Goal: Task Accomplishment & Management: Use online tool/utility

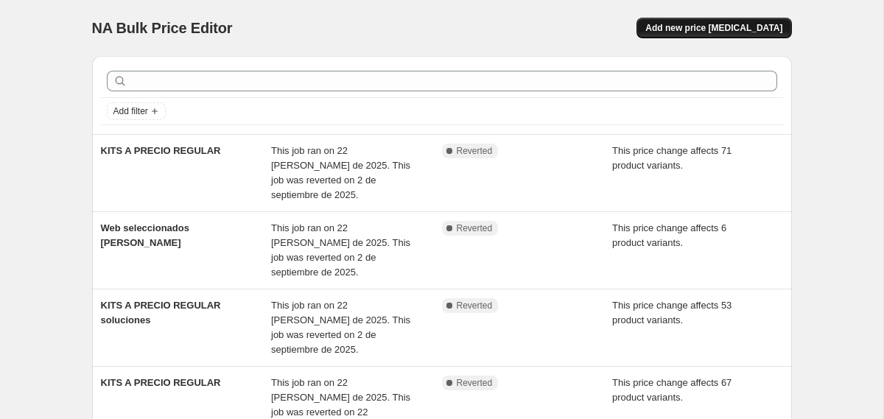
click at [689, 31] on span "Add new price [MEDICAL_DATA]" at bounding box center [713, 28] width 137 height 12
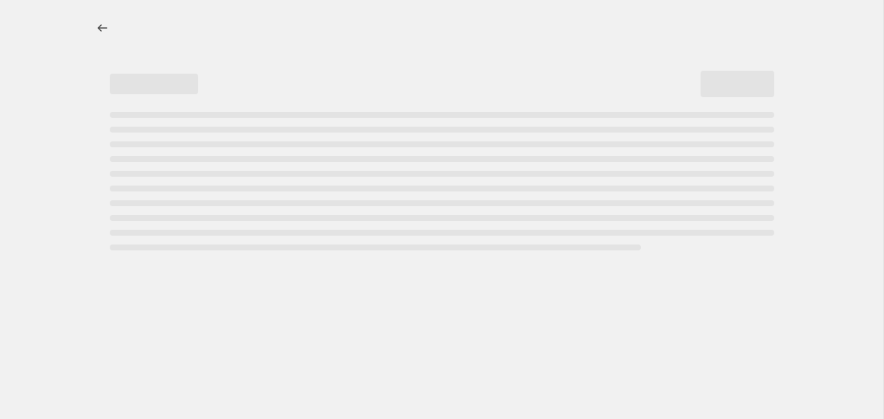
select select "percentage"
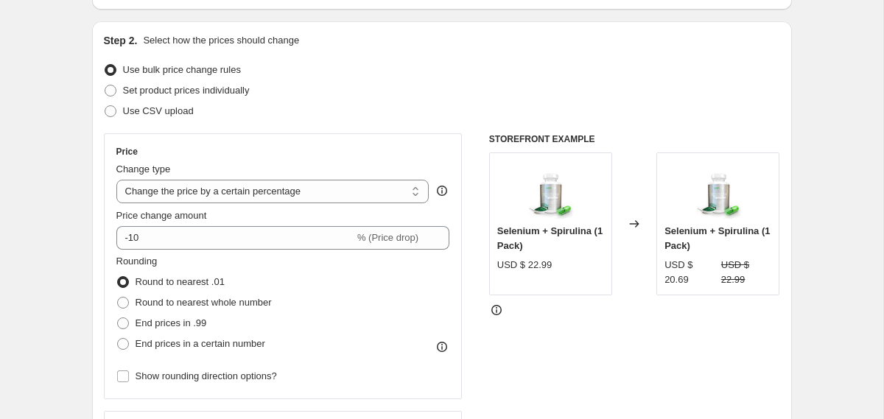
scroll to position [141, 0]
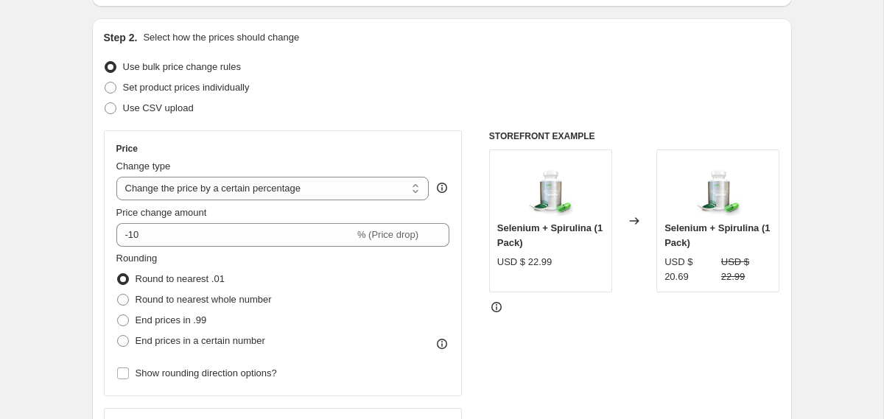
click at [632, 218] on icon at bounding box center [634, 221] width 15 height 15
click at [632, 217] on icon at bounding box center [634, 221] width 15 height 15
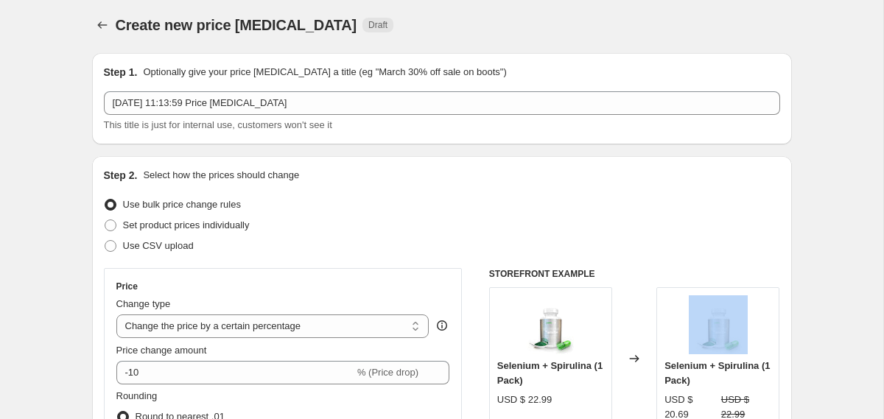
scroll to position [0, 0]
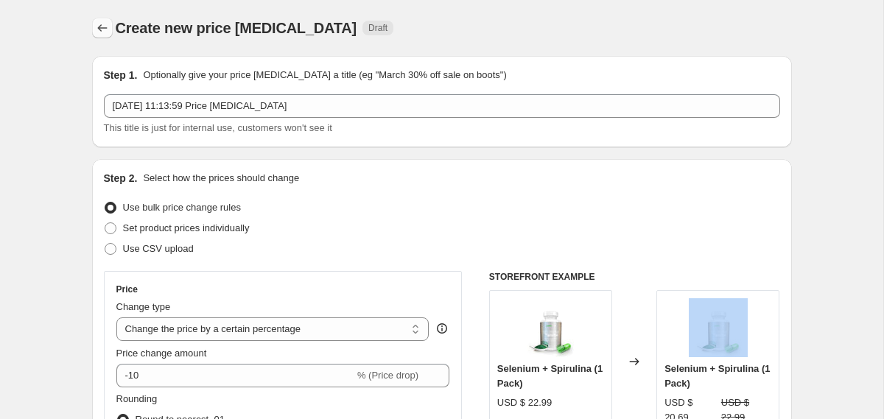
click at [99, 29] on icon "Price change jobs" at bounding box center [102, 28] width 15 height 15
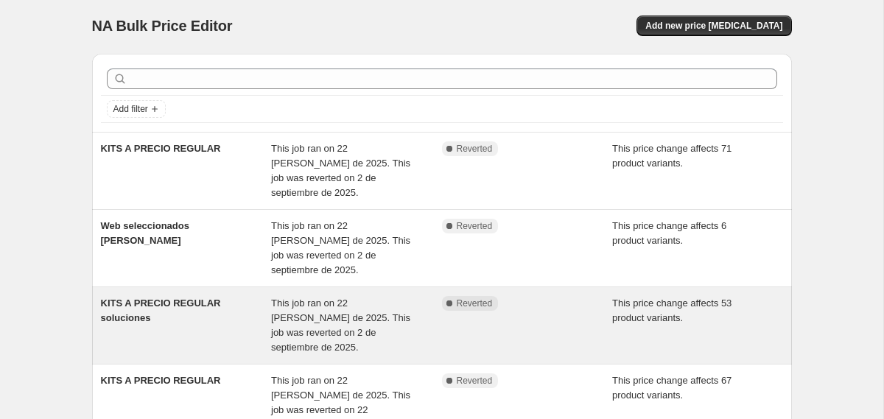
scroll to position [3, 0]
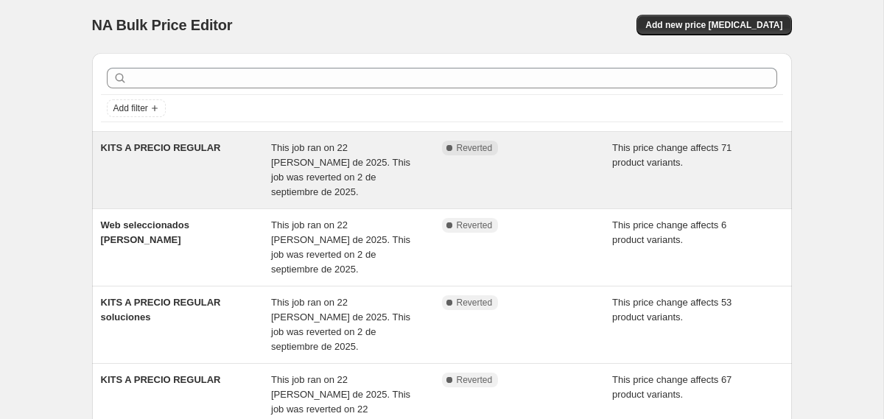
click at [516, 166] on div "Complete Reverted" at bounding box center [527, 170] width 171 height 59
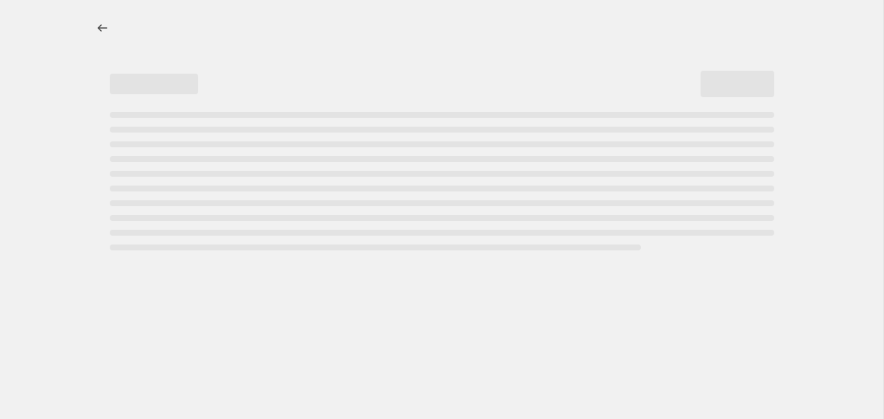
select select "ecap"
select select "no_change"
select select "collection"
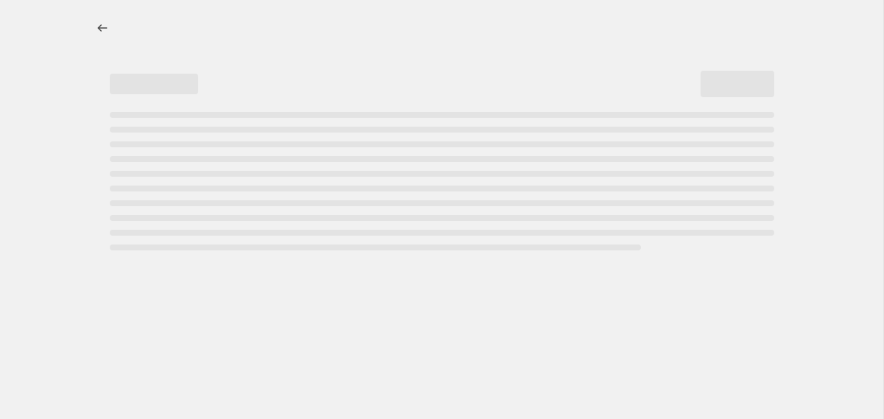
select select "collection"
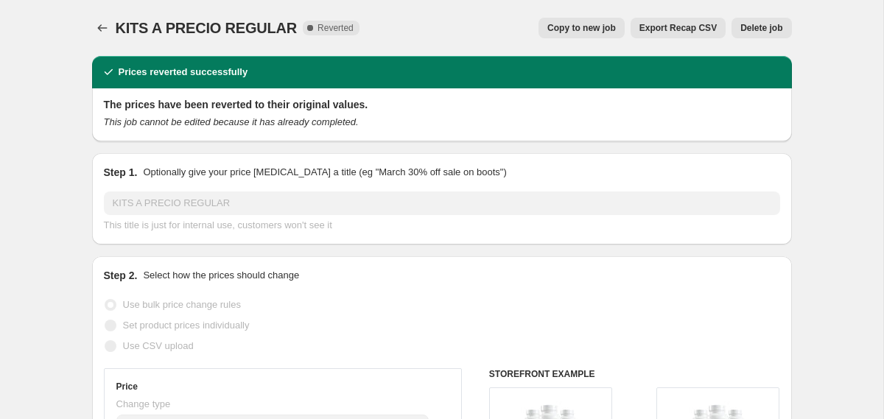
click at [584, 24] on span "Copy to new job" at bounding box center [581, 28] width 69 height 12
select select "ecap"
select select "no_change"
select select "collection"
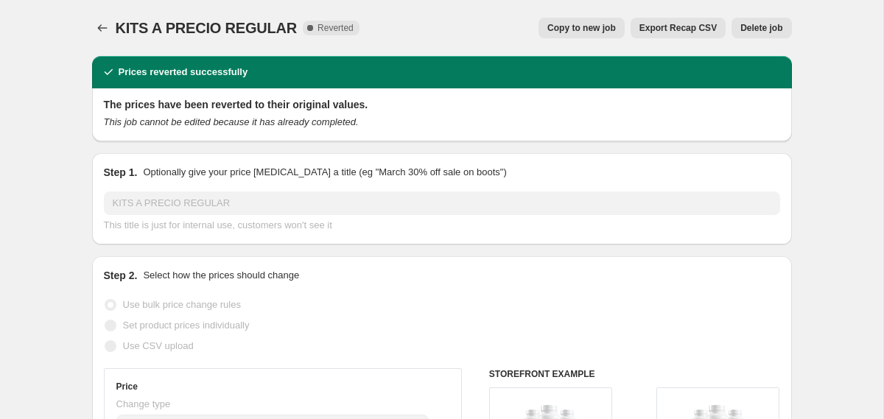
select select "collection"
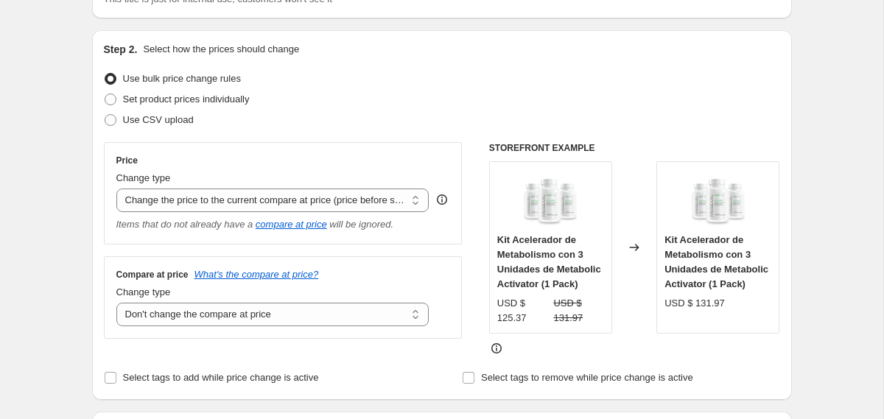
scroll to position [18, 0]
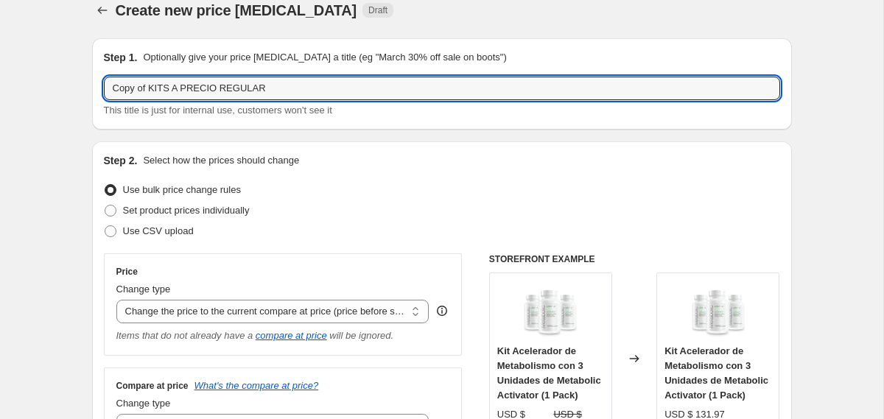
drag, startPoint x: 150, startPoint y: 86, endPoint x: 81, endPoint y: 87, distance: 69.2
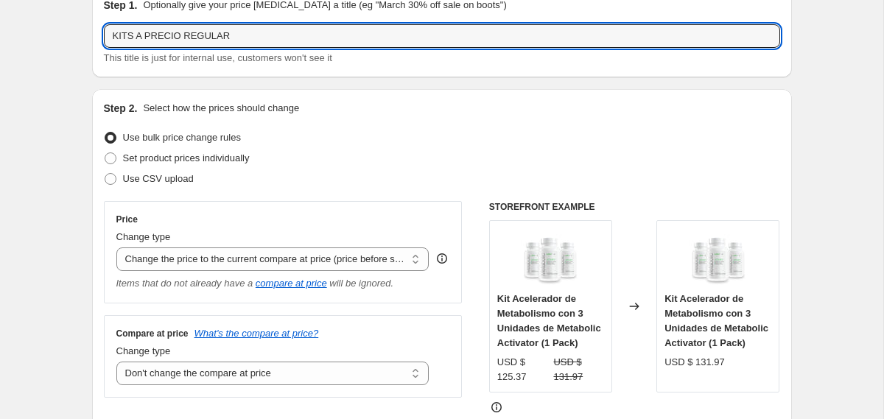
scroll to position [2, 0]
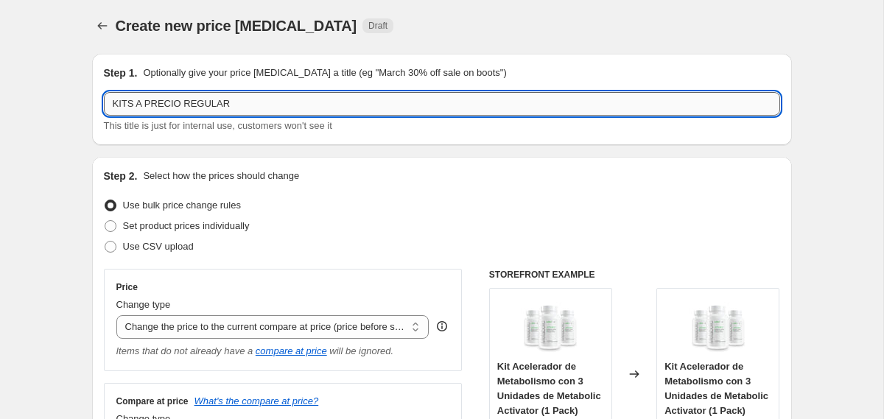
click at [242, 108] on input "KITS A PRECIO REGULAR" at bounding box center [442, 104] width 676 height 24
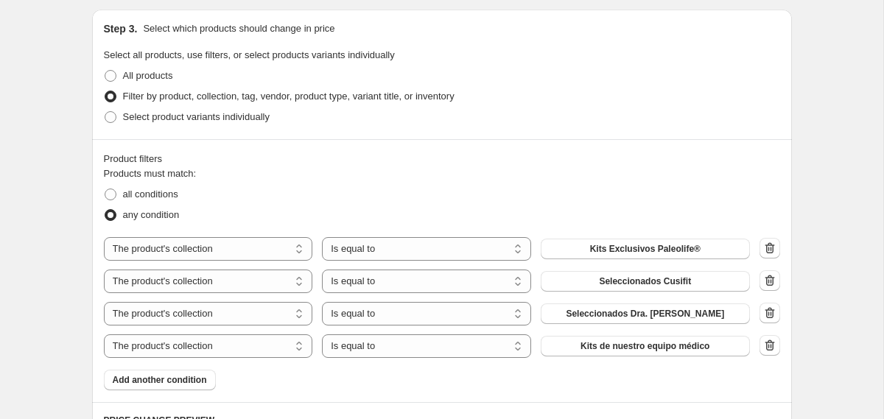
scroll to position [630, 0]
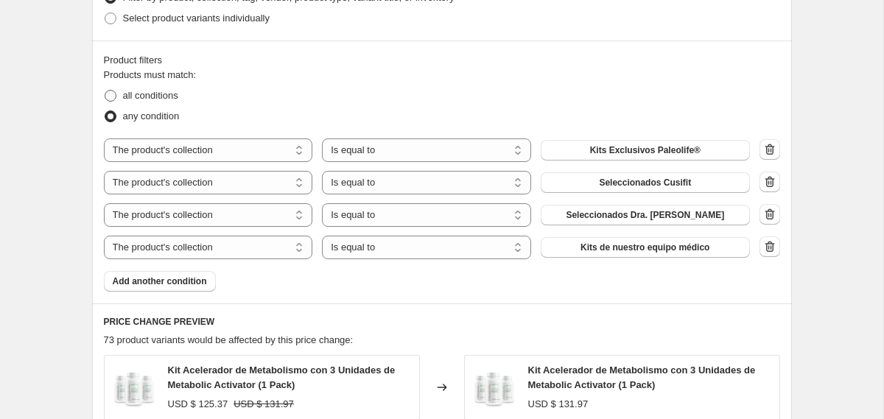
type input "KITS A PRECIO REGULAR test"
click at [113, 102] on span at bounding box center [111, 96] width 12 height 12
click at [105, 91] on input "all conditions" at bounding box center [105, 90] width 1 height 1
radio input "true"
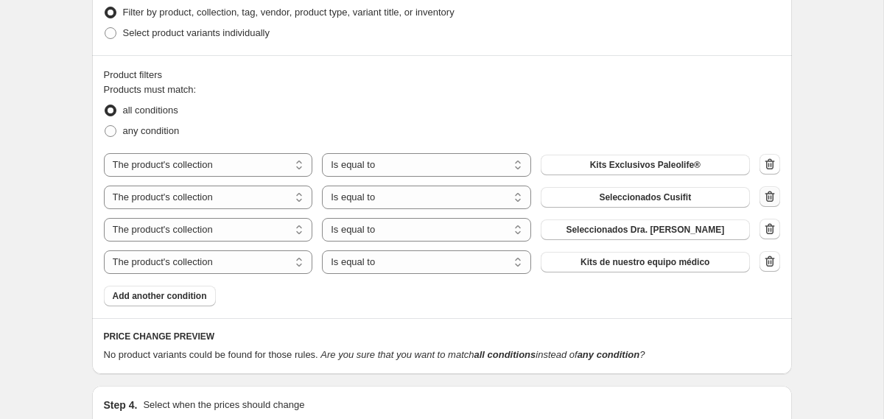
click at [766, 198] on icon "button" at bounding box center [770, 197] width 10 height 11
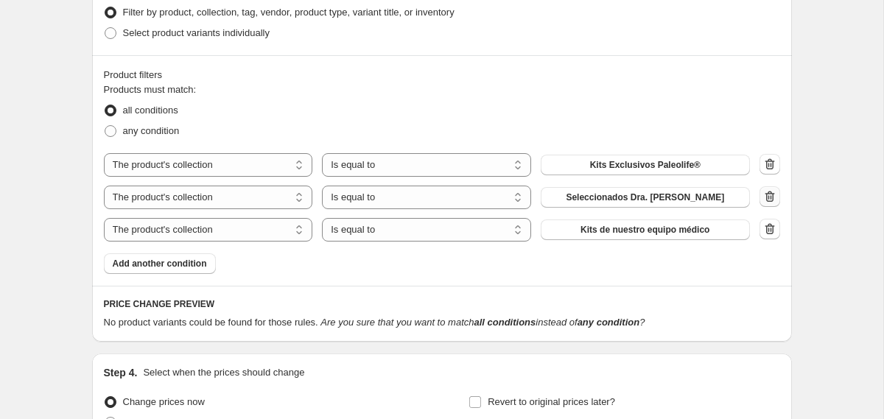
click at [770, 200] on icon "button" at bounding box center [769, 196] width 15 height 15
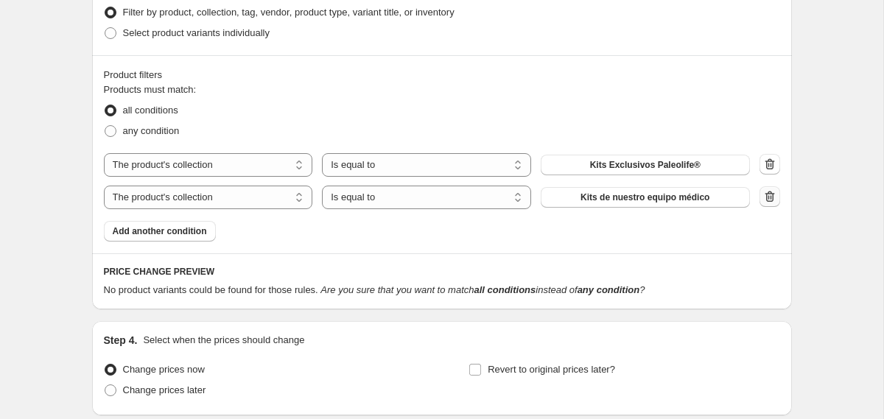
click at [768, 199] on icon "button" at bounding box center [768, 197] width 1 height 4
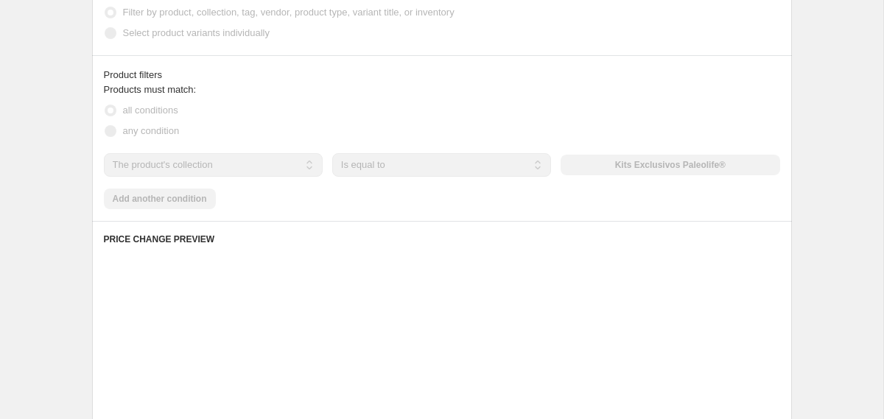
scroll to position [630, 0]
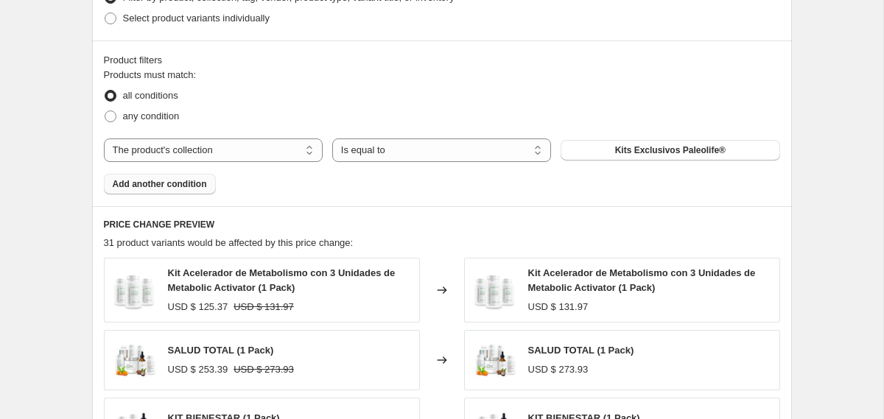
click at [164, 190] on span "Add another condition" at bounding box center [160, 184] width 94 height 12
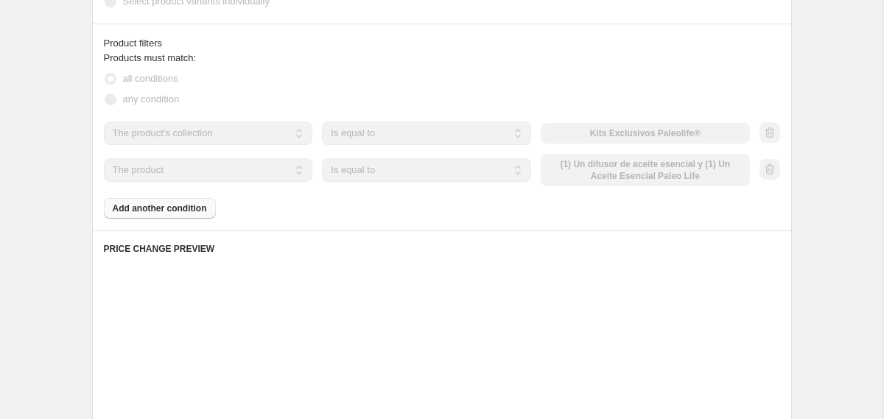
scroll to position [598, 0]
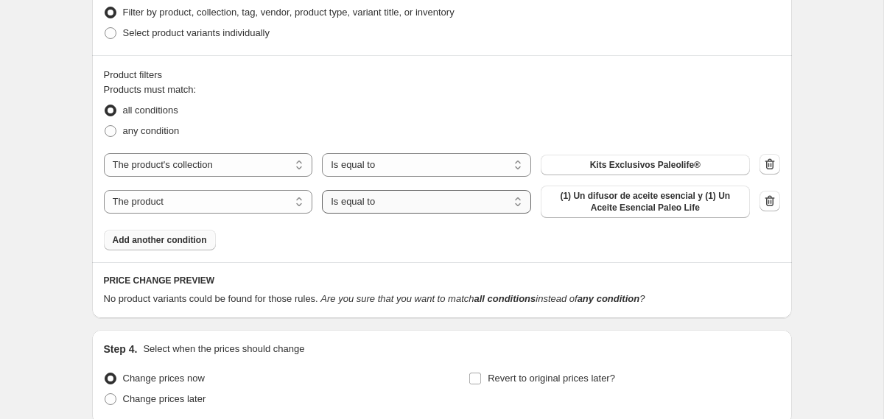
click at [437, 203] on select "Is equal to Is not equal to" at bounding box center [426, 202] width 209 height 24
click at [273, 201] on select "The product The product's collection The product's tag The product's vendor The…" at bounding box center [208, 202] width 209 height 24
select select "title"
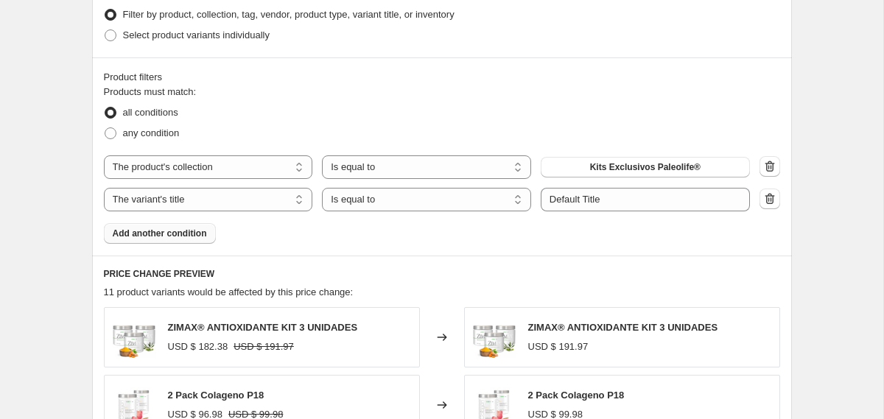
scroll to position [600, 0]
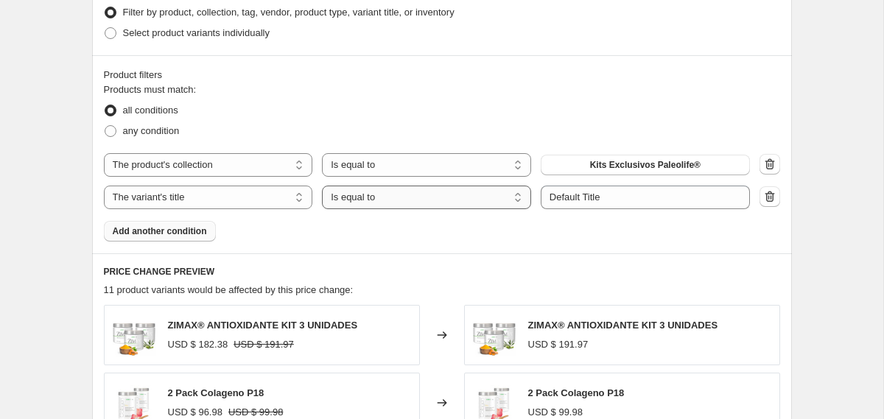
click at [466, 189] on select "Is equal to Is not equal to Contains" at bounding box center [426, 198] width 209 height 24
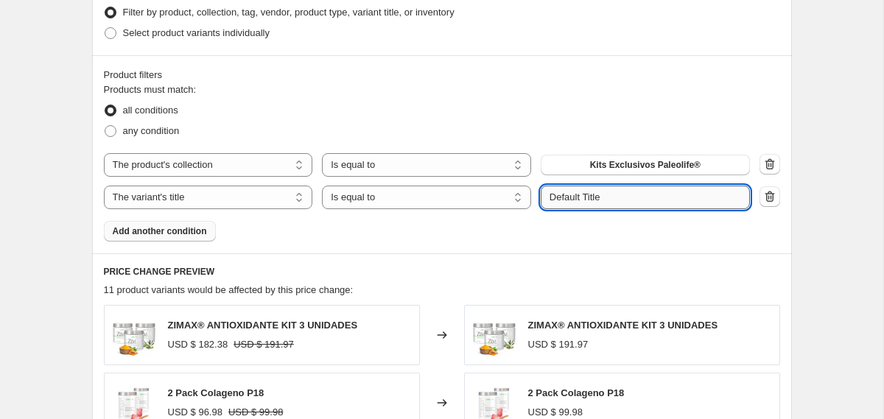
click at [606, 200] on input "Default Title" at bounding box center [645, 198] width 209 height 24
click at [598, 186] on input "Default Title1" at bounding box center [645, 198] width 209 height 24
click at [563, 194] on input "1 PAck" at bounding box center [645, 198] width 209 height 24
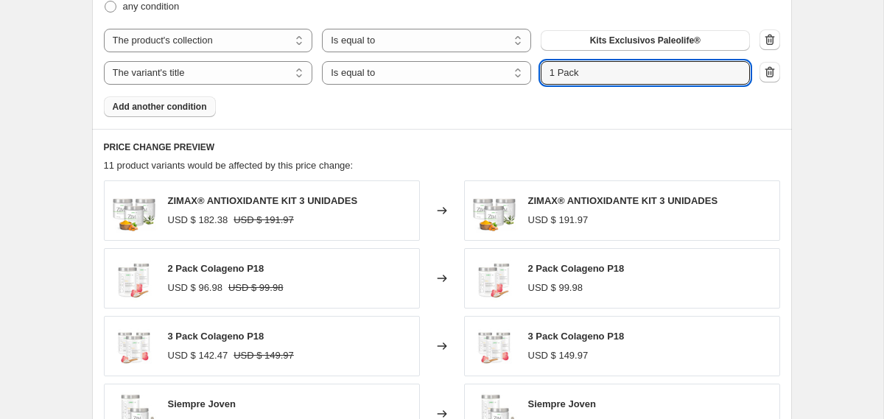
click at [320, 116] on div "Product filters Products must match: all conditions any condition The product T…" at bounding box center [442, 30] width 700 height 198
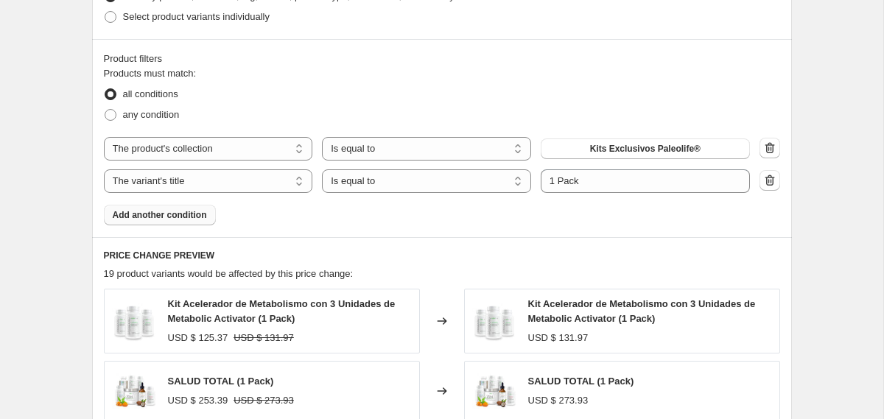
scroll to position [653, 0]
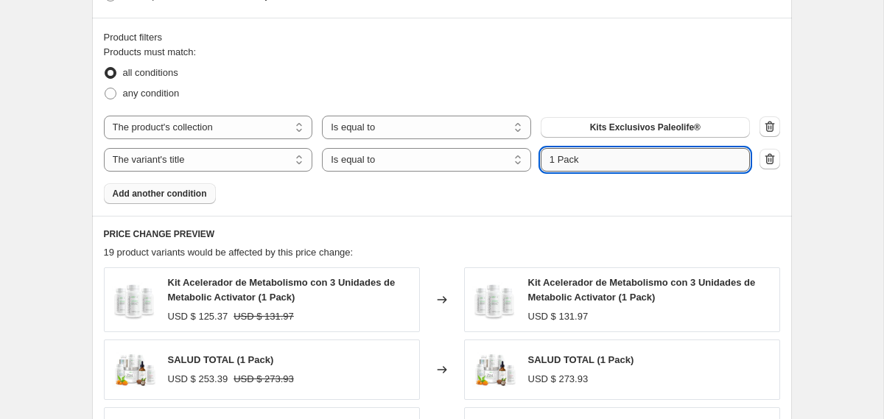
click at [587, 172] on input "1 Pack" at bounding box center [645, 160] width 209 height 24
type input "3 x 2 Pack"
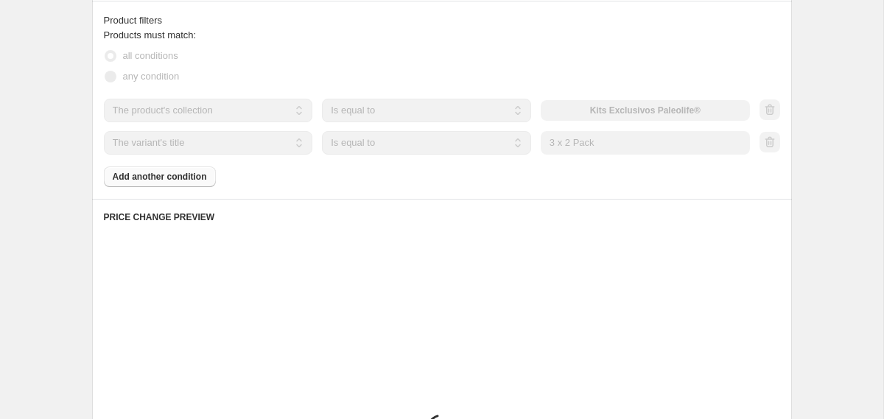
scroll to position [621, 0]
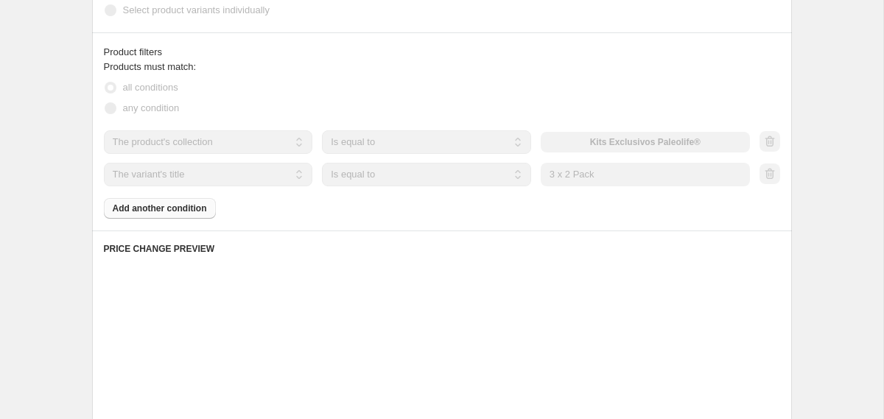
click at [301, 206] on div "Products must match: all conditions any condition The product The product's col…" at bounding box center [442, 139] width 676 height 159
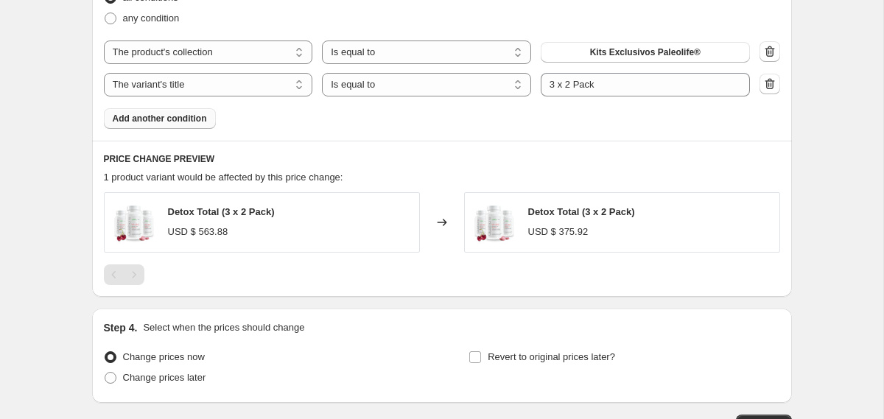
scroll to position [712, 0]
click at [645, 48] on span "Kits Exclusivos Paleolife®" at bounding box center [645, 52] width 110 height 12
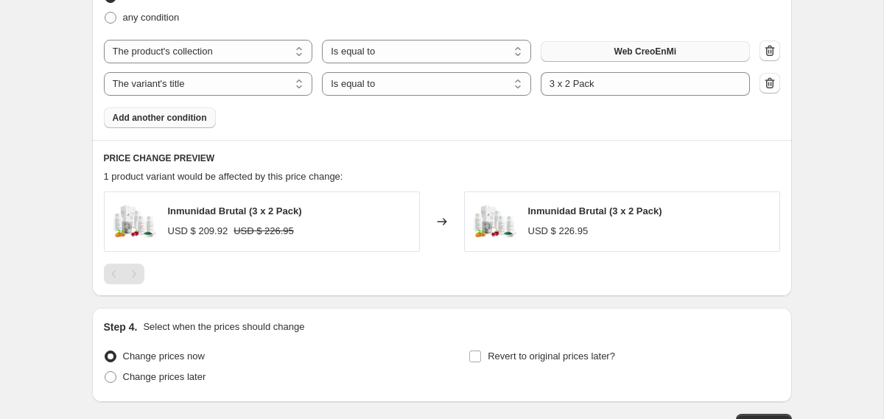
click at [445, 139] on div "Product filters Products must match: all conditions any condition The product T…" at bounding box center [442, 41] width 700 height 198
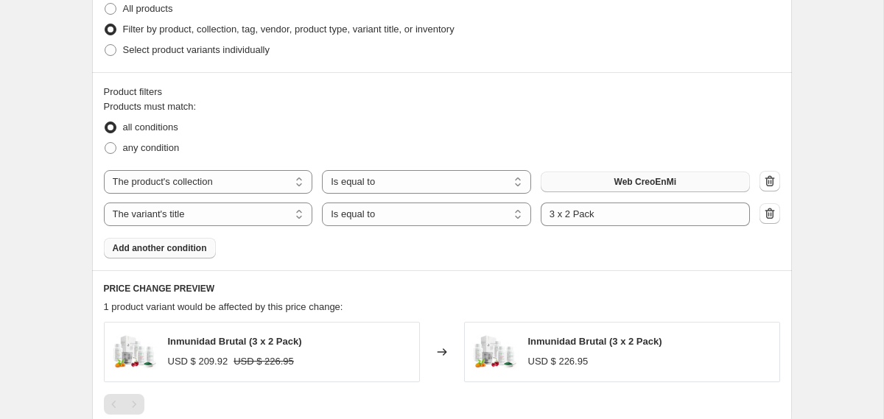
scroll to position [584, 0]
